Goal: Information Seeking & Learning: Learn about a topic

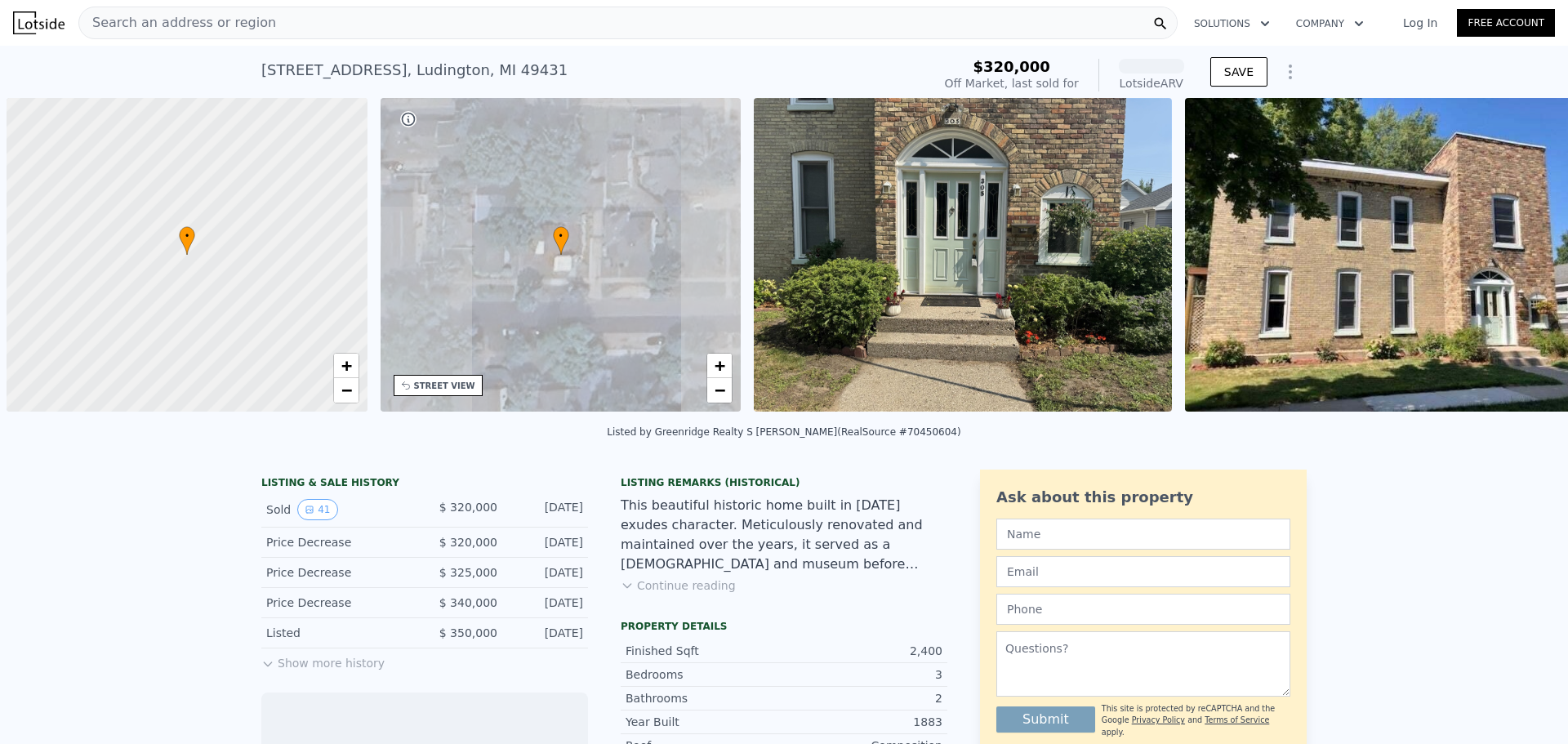
scroll to position [0, 7]
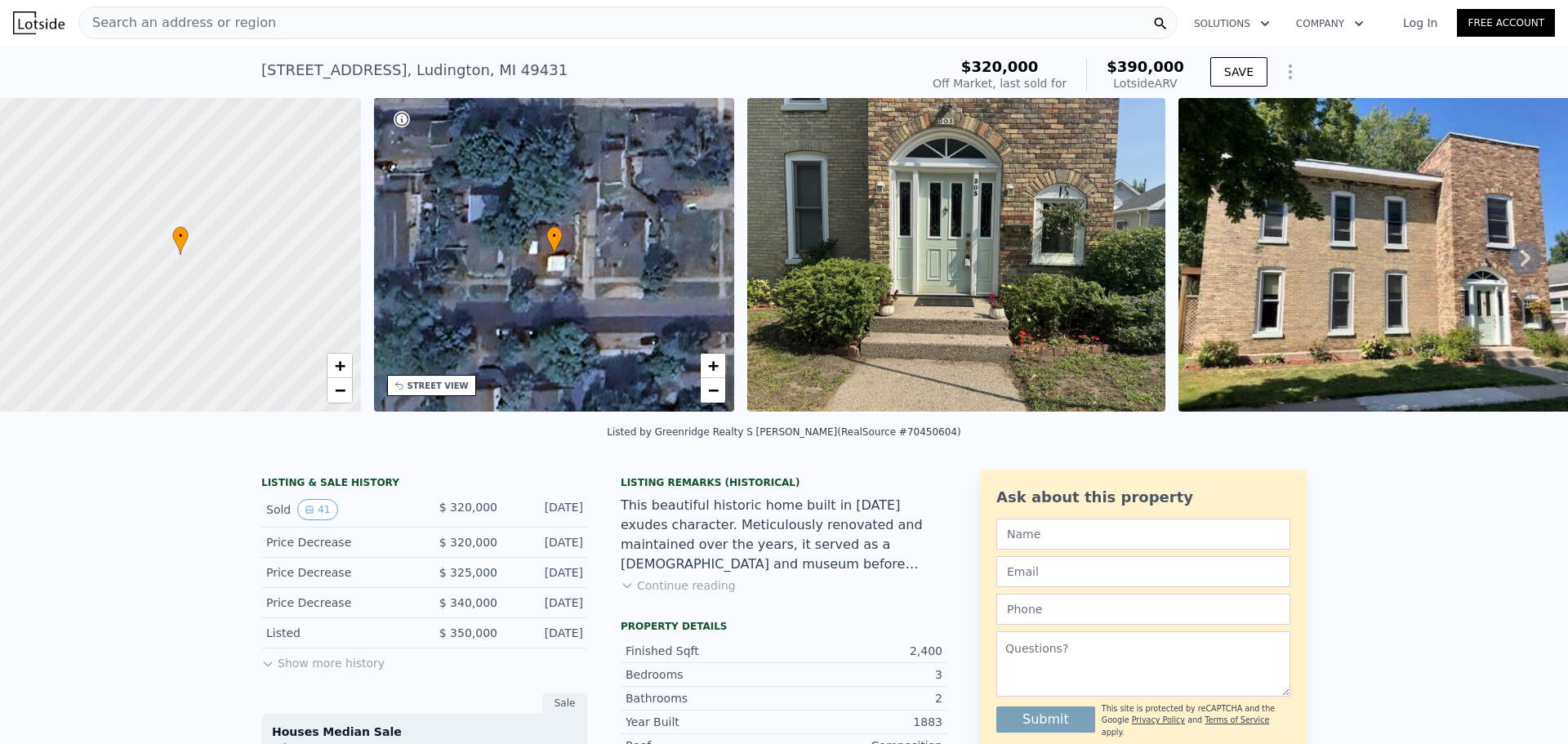
click at [1510, 265] on icon at bounding box center [1526, 258] width 33 height 33
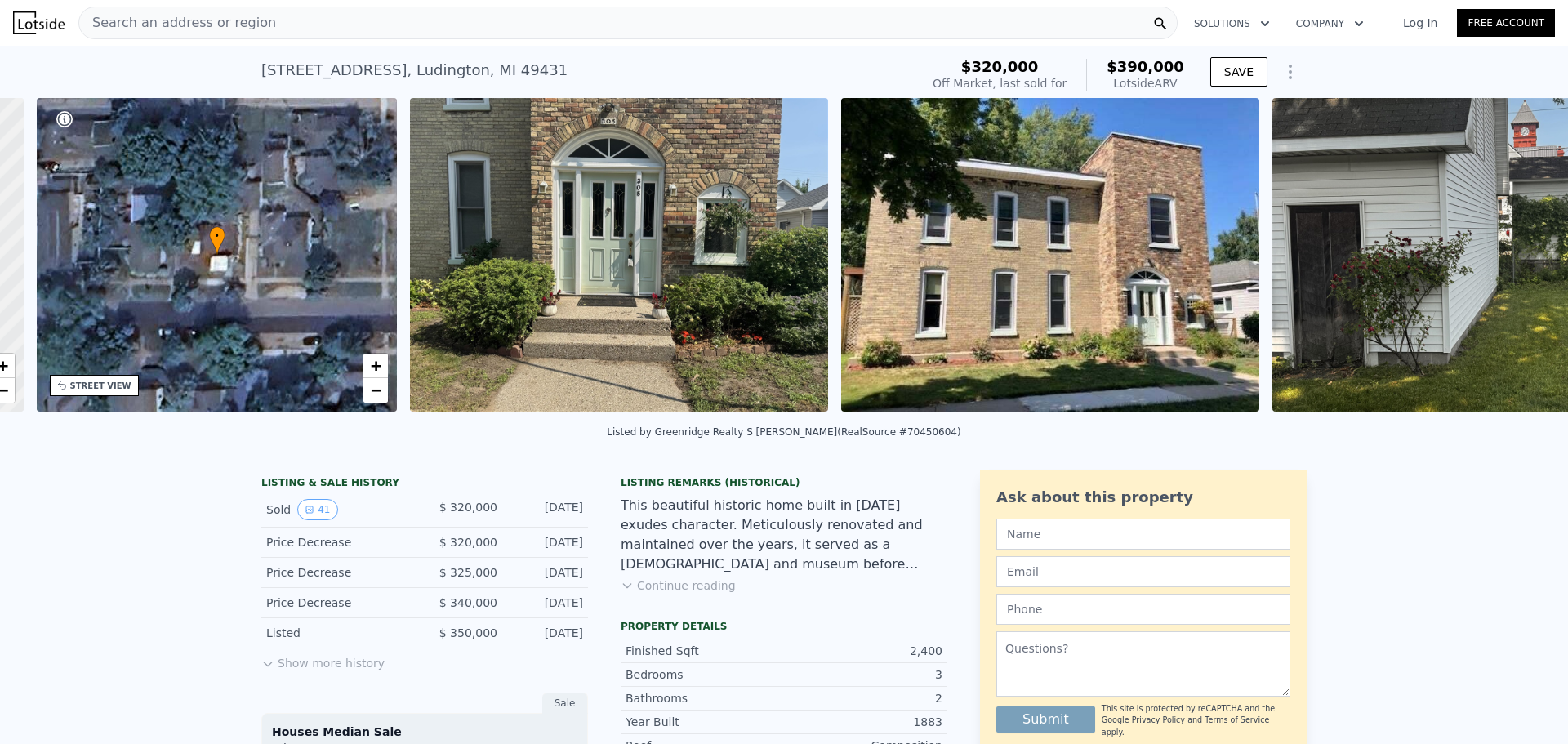
scroll to position [0, 381]
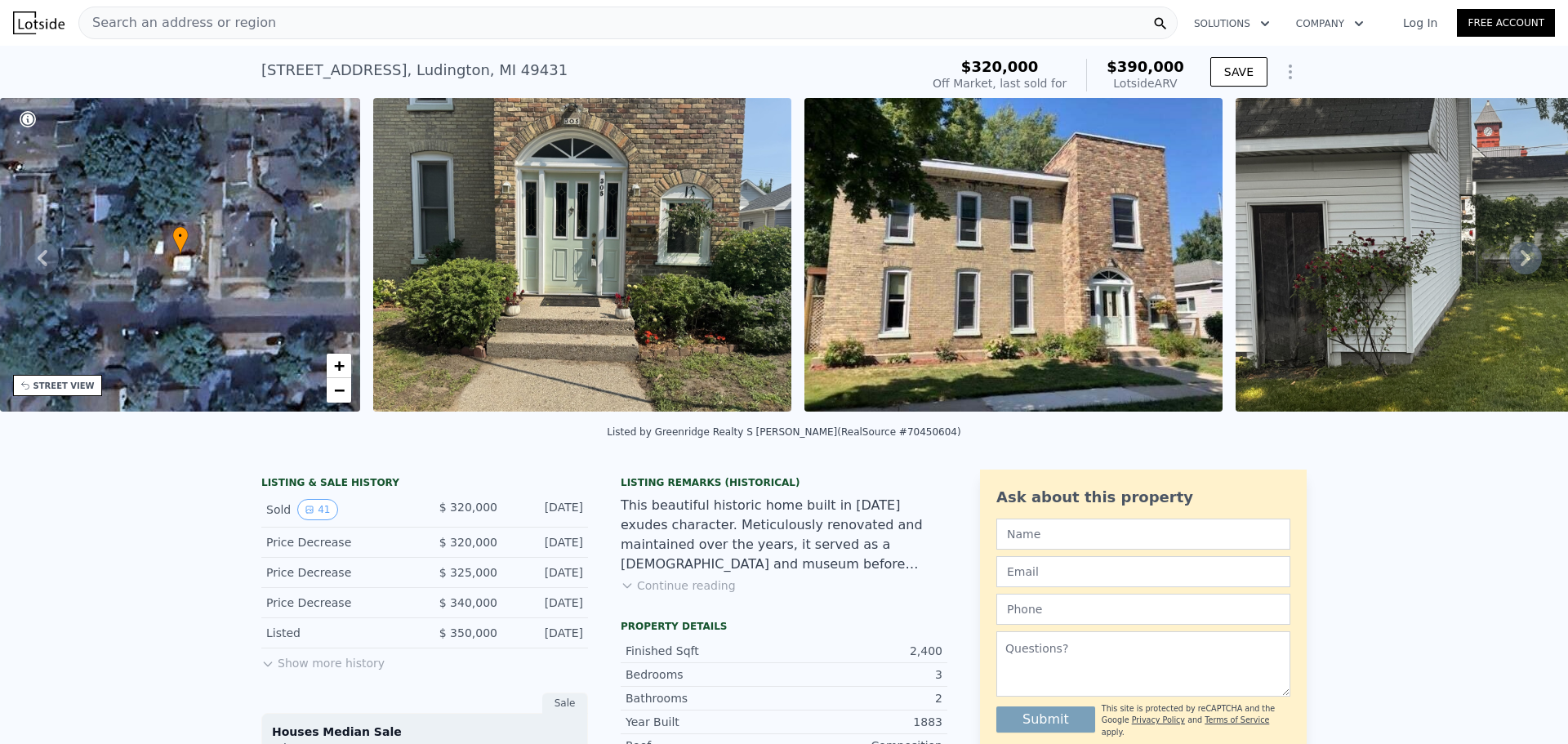
click at [1013, 66] on span "$320,000" at bounding box center [1000, 67] width 77 height 17
click at [1520, 251] on icon at bounding box center [1526, 258] width 33 height 33
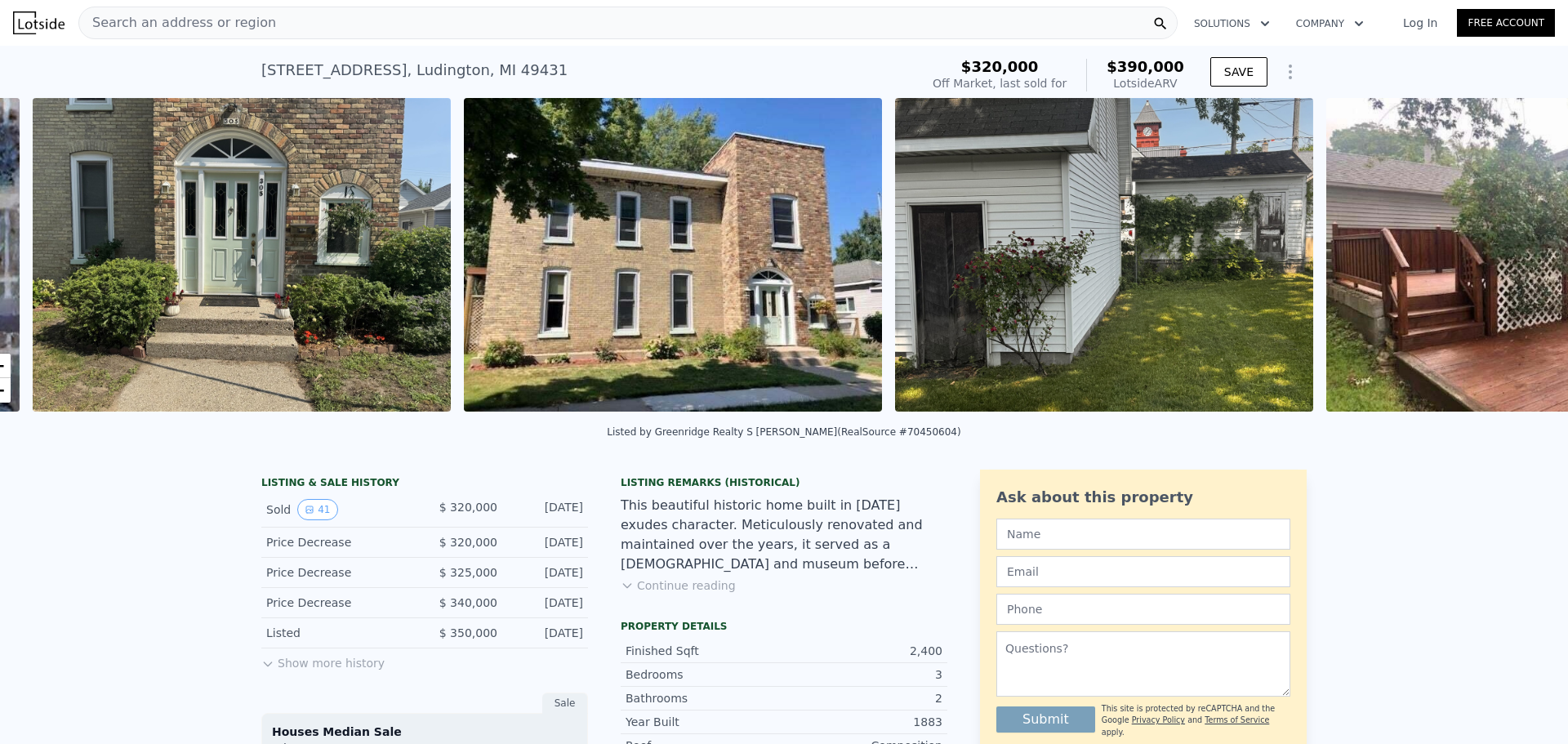
scroll to position [0, 747]
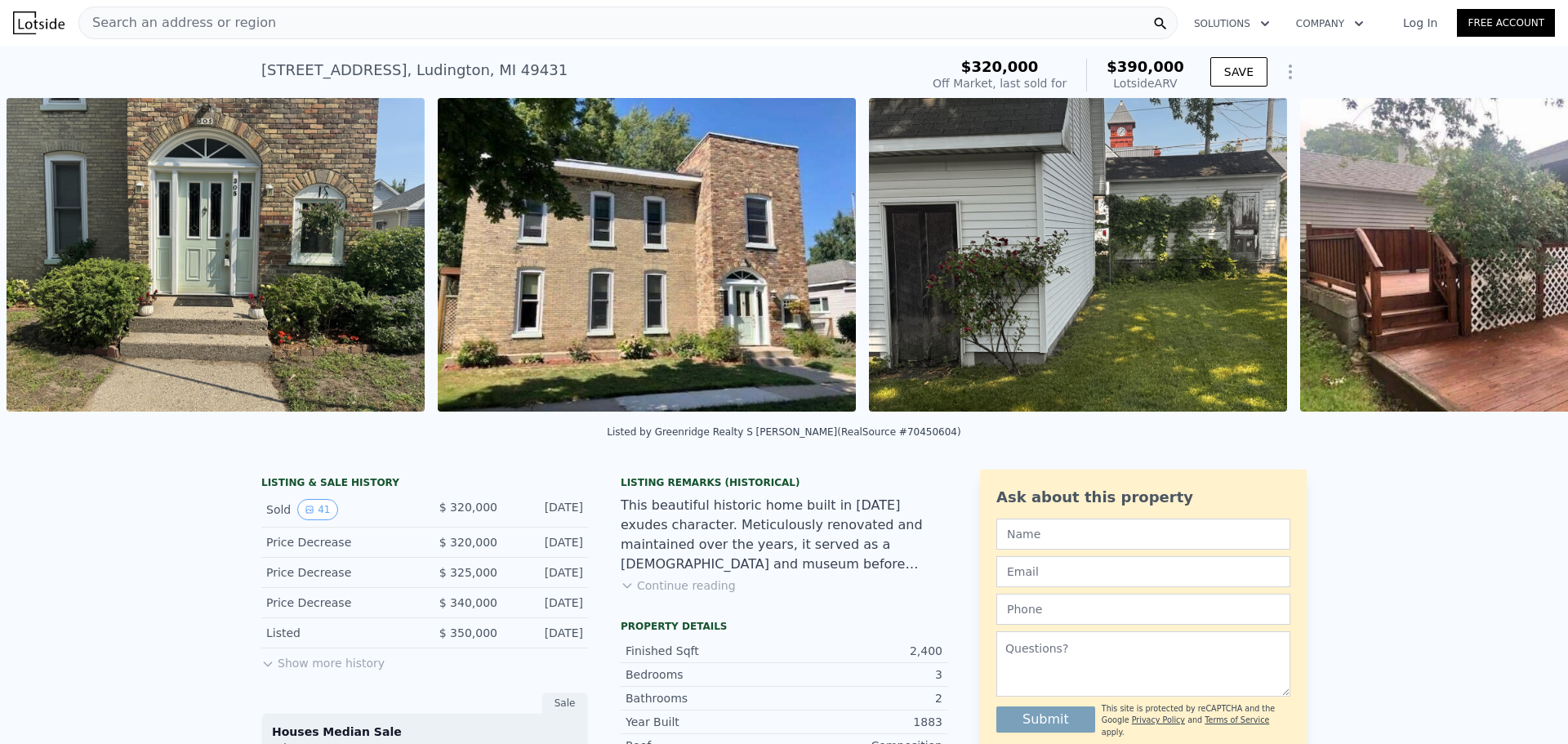
click at [1520, 252] on img at bounding box center [1509, 254] width 418 height 314
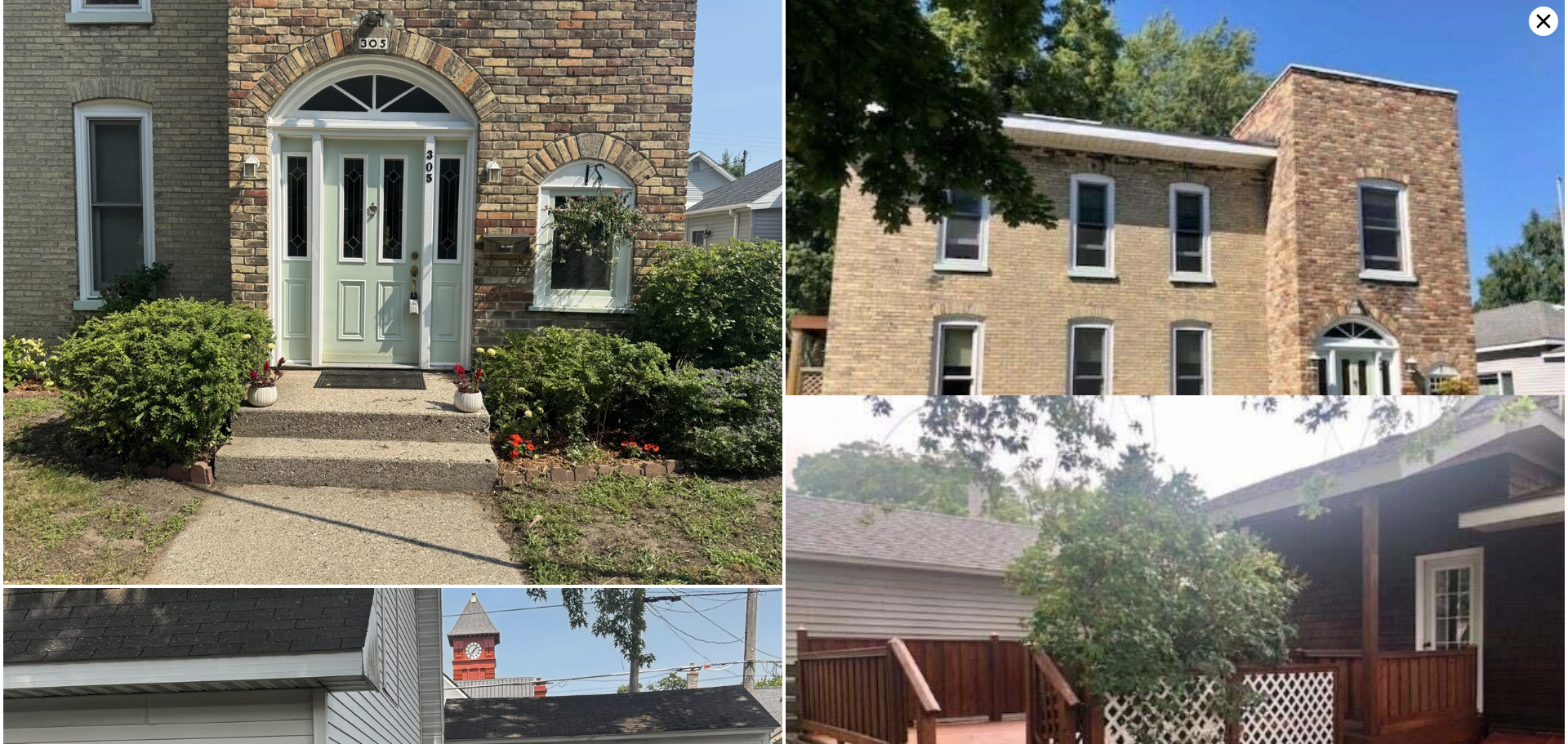
click at [1538, 21] on icon at bounding box center [1543, 21] width 30 height 30
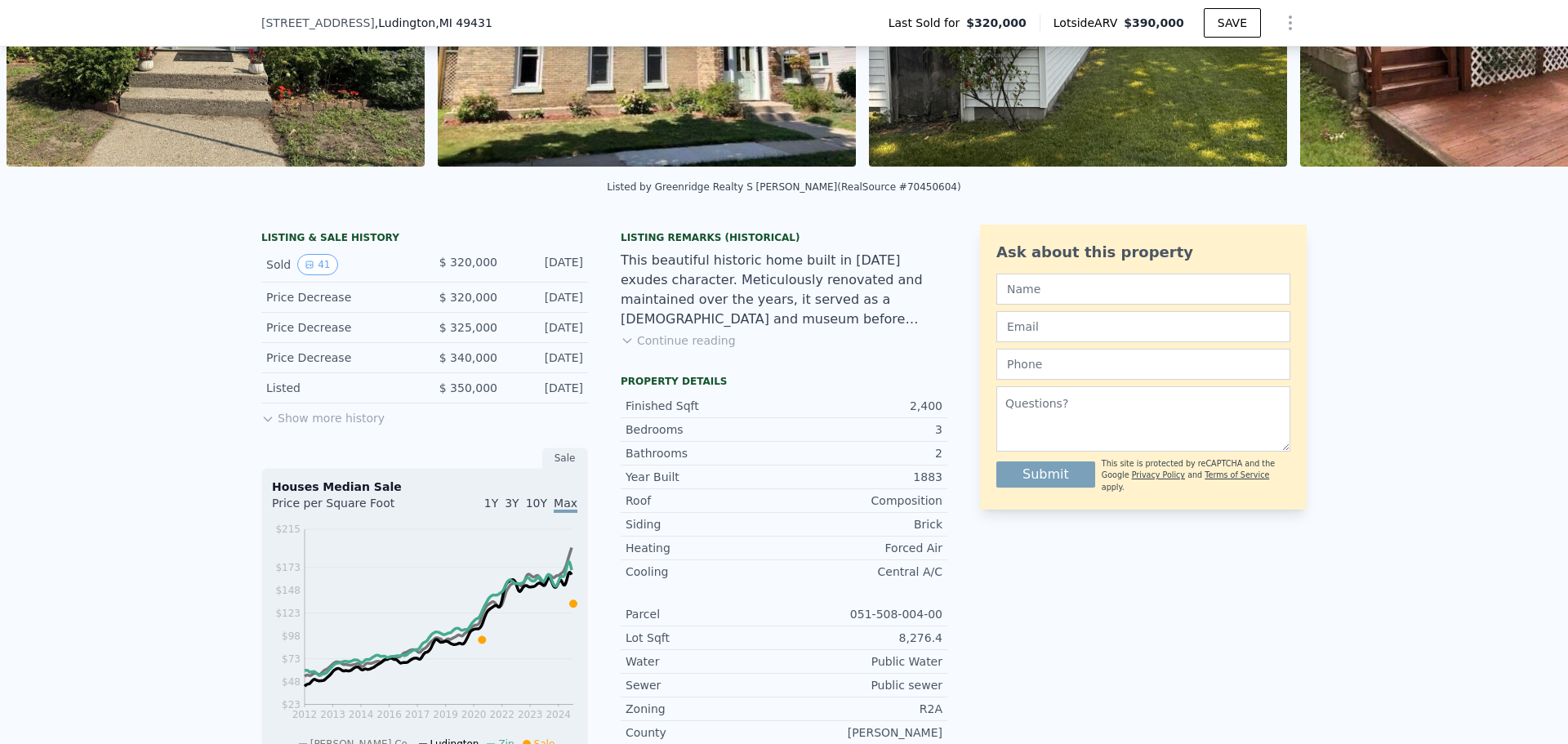
scroll to position [158, 0]
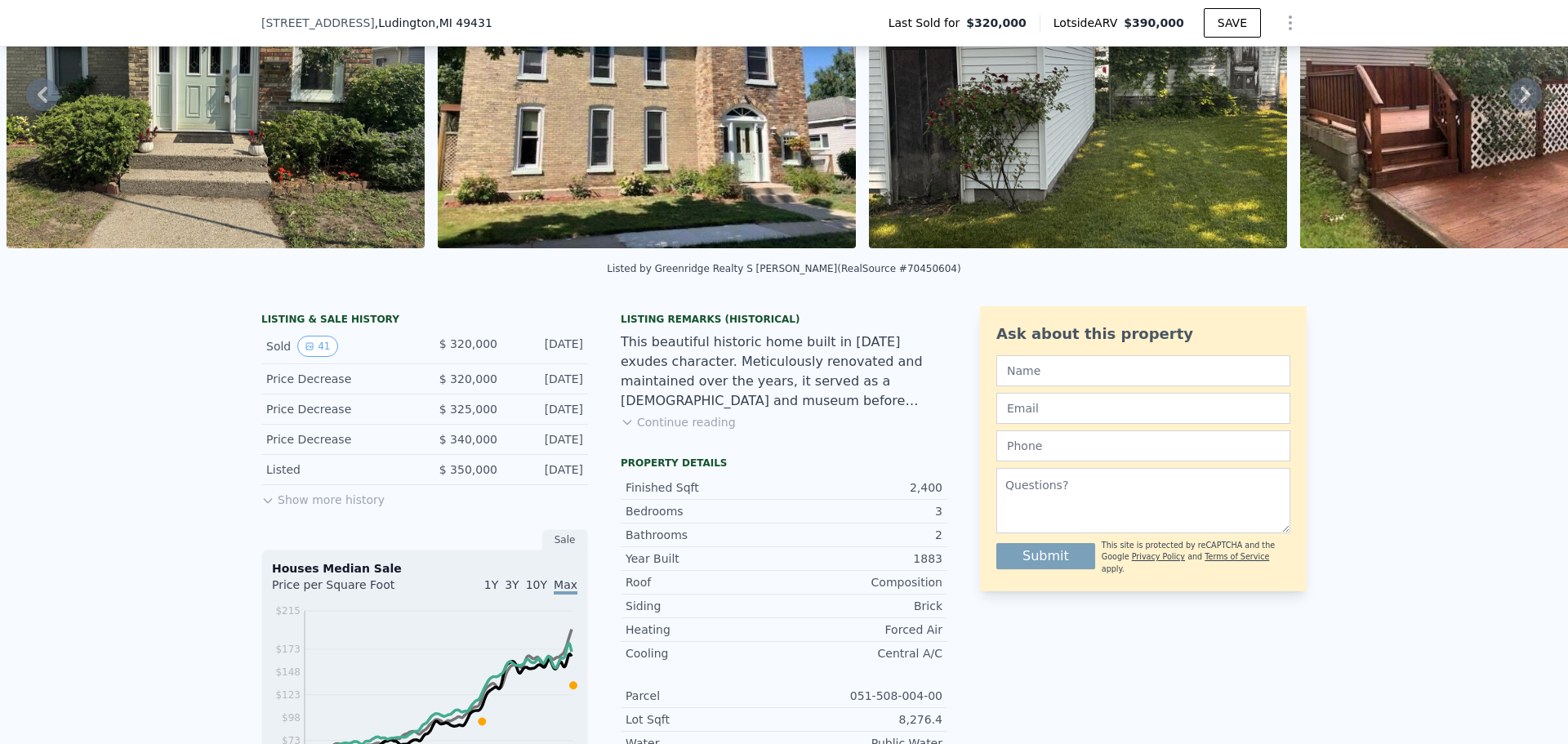
drag, startPoint x: 482, startPoint y: 360, endPoint x: 602, endPoint y: 377, distance: 121.2
click at [583, 361] on div "LISTING & SALE HISTORY Sold 41 $ 320,000 [DATE] Price Decrease $ 320,000 [DATE]…" at bounding box center [604, 708] width 686 height 803
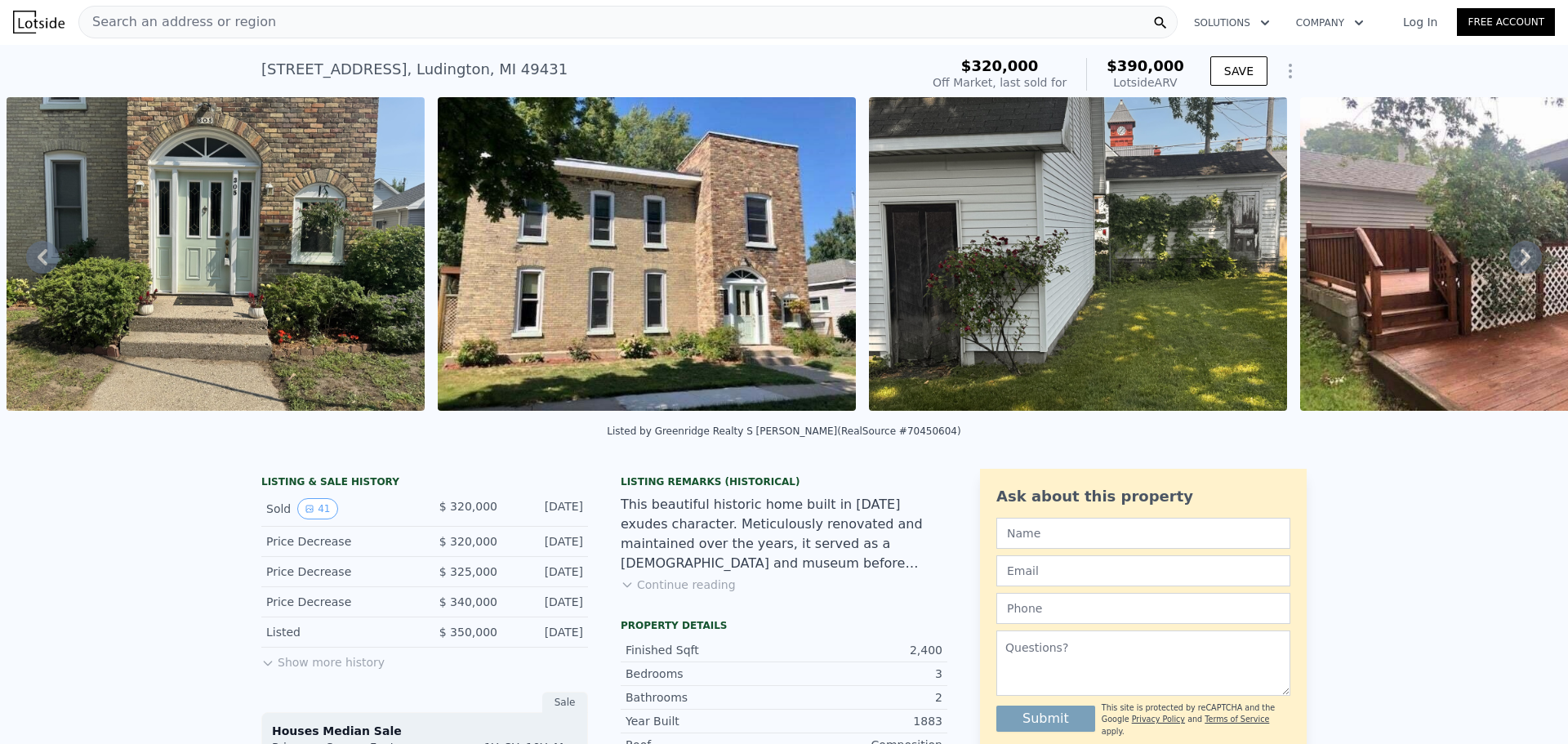
scroll to position [0, 0]
click at [1014, 70] on span "$320,000" at bounding box center [1000, 67] width 77 height 17
click at [1284, 64] on icon "Show Options" at bounding box center [1291, 72] width 19 height 19
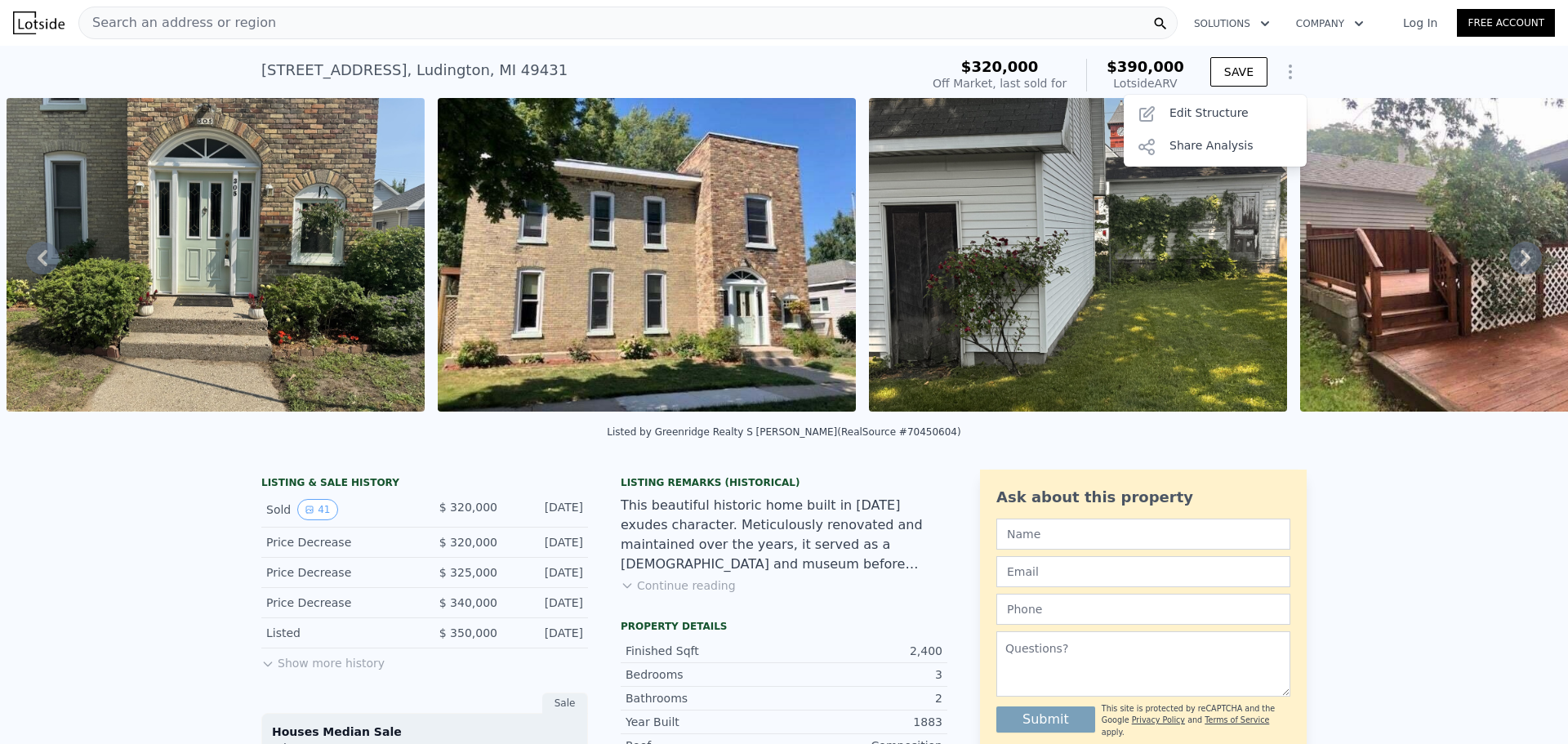
click at [1151, 77] on div "Lotside ARV" at bounding box center [1145, 83] width 77 height 16
